Goal: Task Accomplishment & Management: Manage account settings

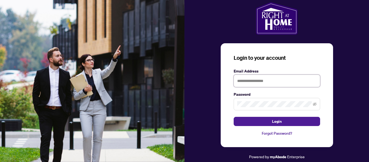
click at [261, 81] on input "text" at bounding box center [277, 81] width 87 height 12
type input "**********"
click at [313, 105] on icon "eye-invisible" at bounding box center [315, 104] width 4 height 4
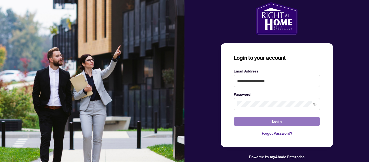
click at [241, 120] on button "Login" at bounding box center [277, 121] width 87 height 9
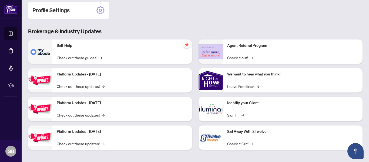
scroll to position [88, 0]
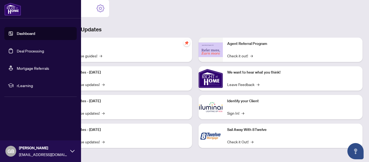
click at [18, 51] on link "Deal Processing" at bounding box center [30, 50] width 27 height 5
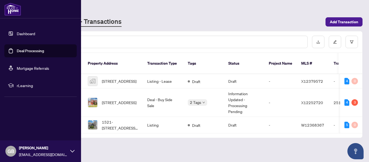
click at [26, 34] on link "Dashboard" at bounding box center [26, 33] width 18 height 5
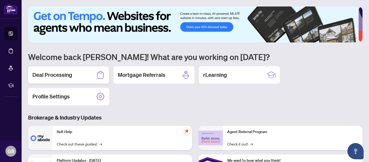
click at [58, 71] on h2 "Deal Processing" at bounding box center [52, 75] width 40 height 8
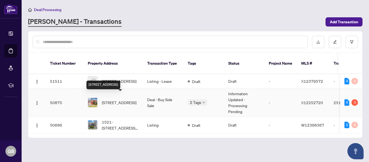
click at [108, 100] on span "[STREET_ADDRESS]" at bounding box center [119, 103] width 35 height 6
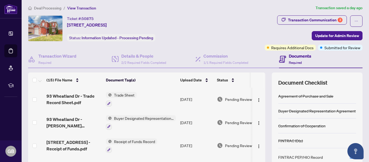
scroll to position [2, 0]
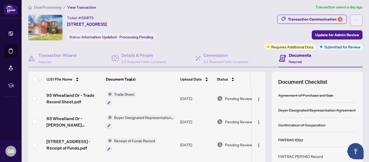
click at [350, 21] on button "button" at bounding box center [356, 20] width 12 height 11
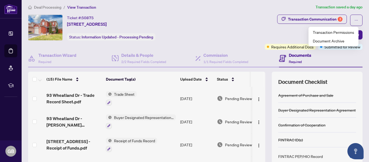
click at [224, 15] on div "Transaction Communication 3 Update for Admin Review Requires Additional Docs Su…" at bounding box center [287, 32] width 152 height 35
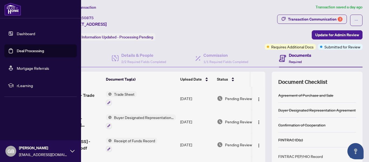
click at [22, 31] on link "Dashboard" at bounding box center [26, 33] width 18 height 5
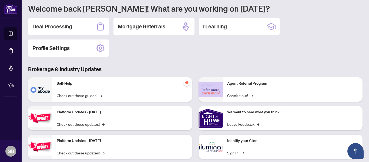
scroll to position [51, 0]
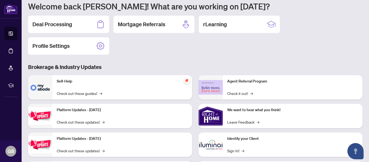
click at [95, 83] on p "Self-Help" at bounding box center [122, 81] width 131 height 6
click at [99, 92] on link "Check out these guides! →" at bounding box center [79, 93] width 45 height 6
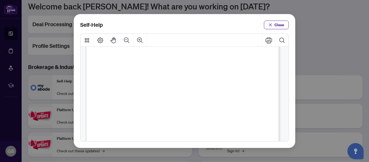
scroll to position [0, 0]
click at [249, 6] on div "Self-Help Close" at bounding box center [184, 81] width 369 height 162
click at [279, 24] on span "Close" at bounding box center [280, 25] width 10 height 9
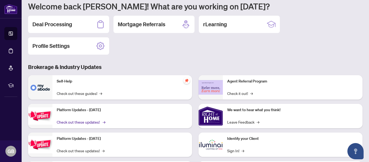
click at [84, 122] on link "Check out these updates! →" at bounding box center [81, 122] width 48 height 6
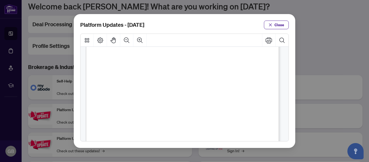
scroll to position [42, 0]
drag, startPoint x: 284, startPoint y: 24, endPoint x: 282, endPoint y: 27, distance: 3.8
click at [282, 26] on span "Close" at bounding box center [280, 25] width 10 height 9
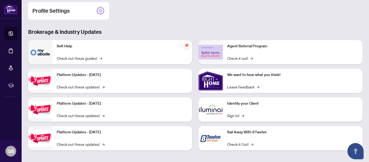
scroll to position [88, 0]
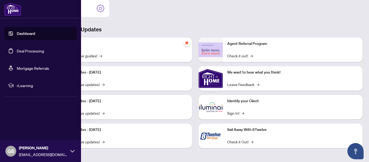
click at [16, 85] on li "rLearning" at bounding box center [40, 85] width 72 height 13
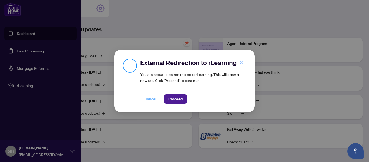
click at [147, 100] on span "Cancel" at bounding box center [151, 99] width 12 height 9
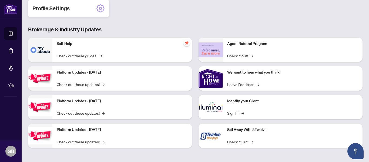
click at [100, 8] on icon at bounding box center [100, 8] width 9 height 9
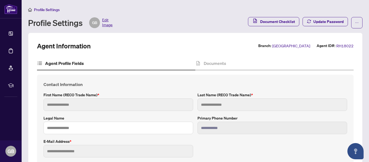
type input "*****"
type input "******"
type input "**********"
type input "*********"
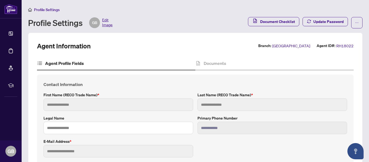
type input "**********"
type input "*******"
type input "**********"
type input "*******"
type input "****"
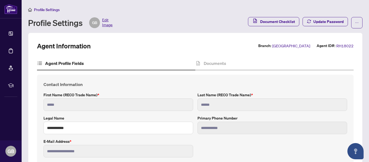
type input "**********"
click at [109, 22] on span "Edit Image" at bounding box center [107, 22] width 11 height 11
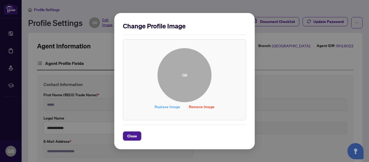
click at [166, 108] on span "Replace Image" at bounding box center [168, 106] width 26 height 9
click at [132, 135] on span "Close" at bounding box center [132, 136] width 10 height 9
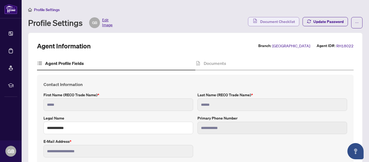
click at [274, 23] on span "Document Checklist" at bounding box center [277, 21] width 35 height 9
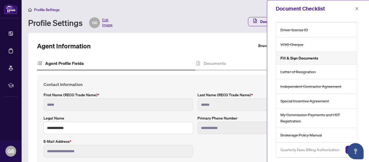
scroll to position [16, 0]
click at [310, 55] on h5 "Fill & Sign Documents" at bounding box center [300, 58] width 38 height 6
drag, startPoint x: 334, startPoint y: 53, endPoint x: 339, endPoint y: 53, distance: 4.6
click at [335, 53] on div "Fill & Sign Documents" at bounding box center [316, 58] width 81 height 13
click at [348, 52] on div "Fill & Sign Documents" at bounding box center [316, 58] width 81 height 13
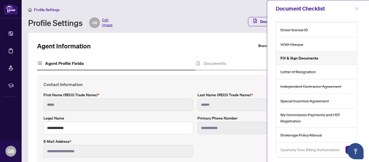
click at [358, 9] on icon "close" at bounding box center [357, 9] width 4 height 4
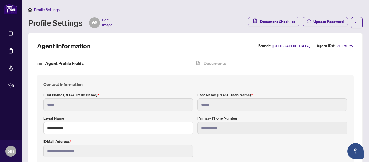
scroll to position [0, 0]
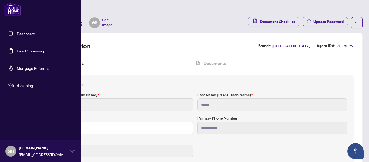
click at [31, 52] on link "Deal Processing" at bounding box center [30, 50] width 27 height 5
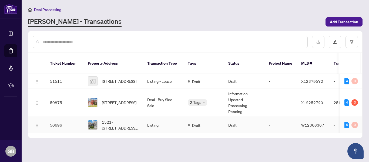
click at [55, 119] on td "50696" at bounding box center [65, 125] width 38 height 16
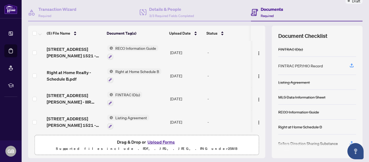
scroll to position [64, 0]
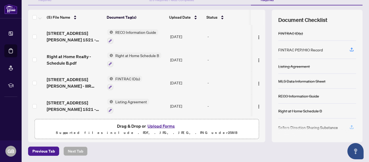
click at [351, 126] on icon "button" at bounding box center [352, 126] width 2 height 3
click at [338, 126] on div "Sellers Direction Sharing Substance" at bounding box center [317, 127] width 78 height 18
click at [350, 125] on icon "button" at bounding box center [352, 127] width 5 height 5
click at [351, 126] on icon "button" at bounding box center [352, 126] width 2 height 3
click at [350, 124] on span "button" at bounding box center [352, 127] width 5 height 9
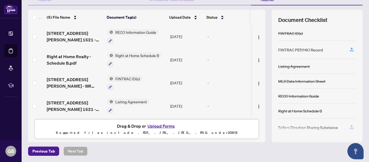
click at [350, 126] on icon "button" at bounding box center [352, 127] width 5 height 5
click at [350, 125] on icon "button" at bounding box center [352, 127] width 5 height 5
click at [346, 127] on div at bounding box center [317, 131] width 78 height 9
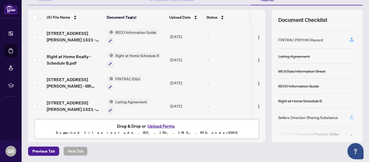
click at [349, 127] on div "FINTRAC ID(s) FINTRAC PEP/HIO Record Listing Agreement MLS Data Information She…" at bounding box center [317, 81] width 78 height 110
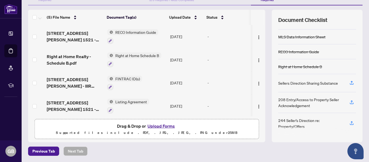
scroll to position [0, 0]
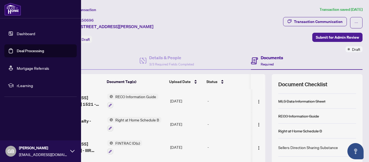
click at [19, 12] on img at bounding box center [12, 9] width 17 height 13
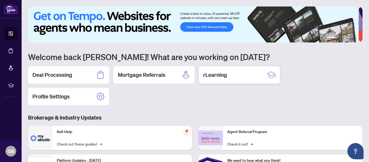
click at [209, 72] on h2 "rLearning" at bounding box center [215, 75] width 24 height 8
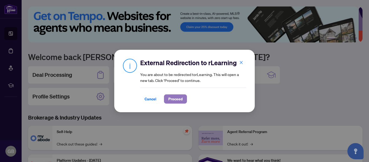
click at [171, 99] on span "Proceed" at bounding box center [175, 99] width 14 height 9
